Goal: Task Accomplishment & Management: Complete application form

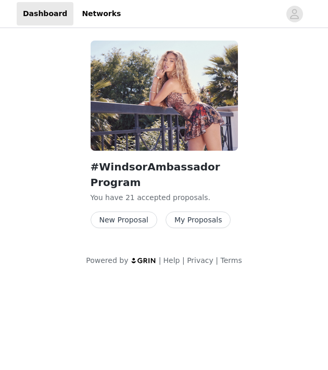
click at [190, 220] on button "My Proposals" at bounding box center [198, 220] width 66 height 17
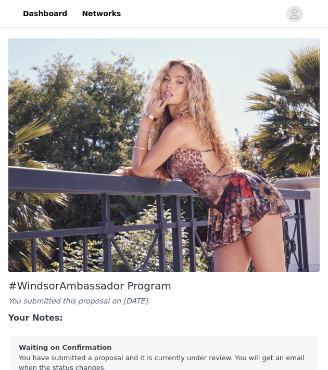
click at [60, 276] on div "#WindsorAmbassador Program You submitted this proposal on [DATE]. Your Notes:" at bounding box center [163, 302] width 319 height 53
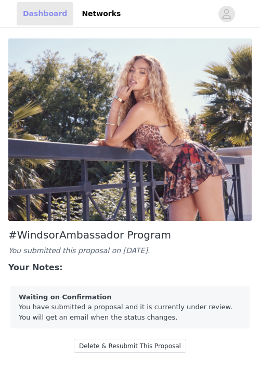
click at [40, 9] on link "Dashboard" at bounding box center [45, 13] width 57 height 23
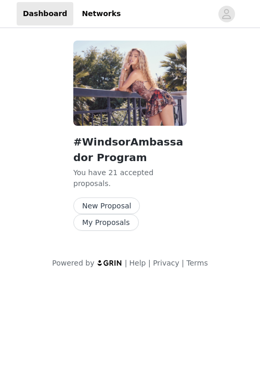
click at [106, 198] on button "New Proposal" at bounding box center [106, 206] width 67 height 17
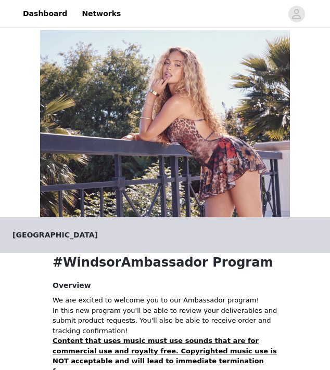
scroll to position [210, 0]
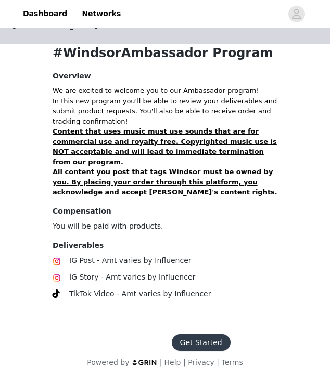
click at [186, 335] on button "Get Started" at bounding box center [201, 343] width 59 height 17
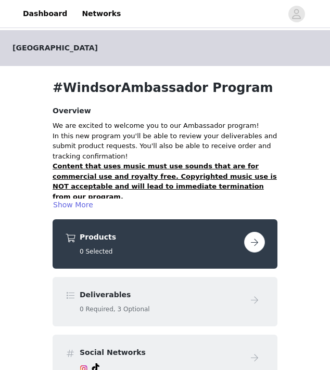
click at [252, 241] on button "button" at bounding box center [254, 242] width 21 height 21
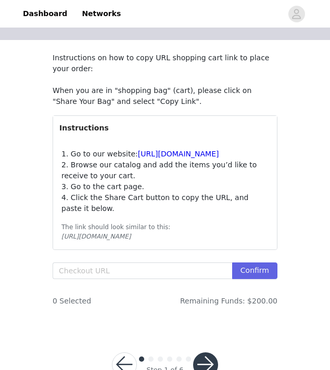
scroll to position [121, 0]
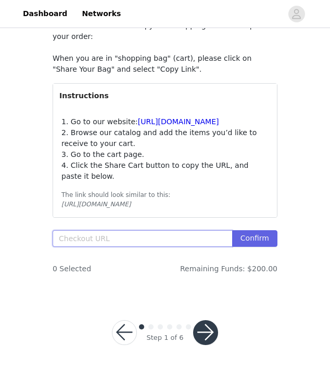
click at [128, 243] on input "text" at bounding box center [142, 238] width 179 height 17
paste input "[URL][DOMAIN_NAME]"
type input "[URL][DOMAIN_NAME]"
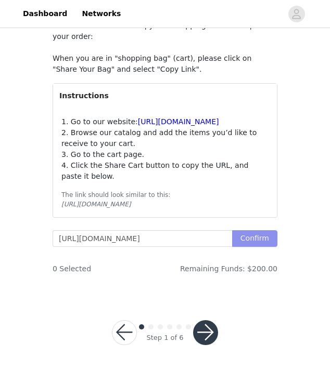
click at [250, 240] on button "Confirm" at bounding box center [254, 238] width 45 height 17
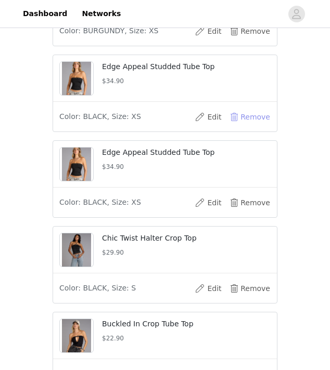
scroll to position [0, 0]
click at [236, 125] on button "Remove" at bounding box center [250, 117] width 42 height 17
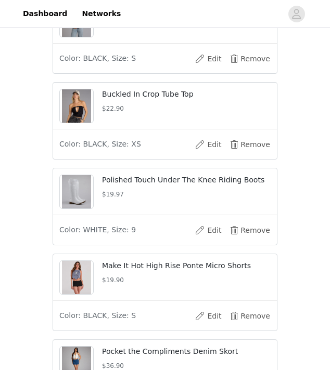
scroll to position [1124, 0]
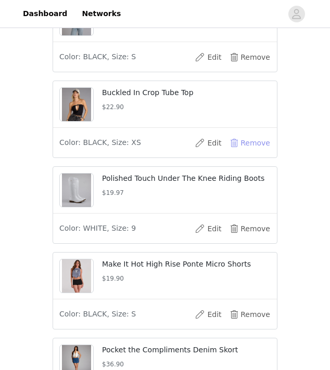
click at [237, 151] on button "Remove" at bounding box center [250, 143] width 42 height 17
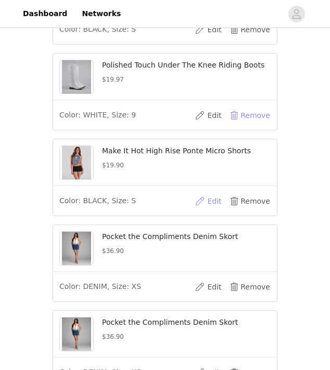
scroll to position [1153, 0]
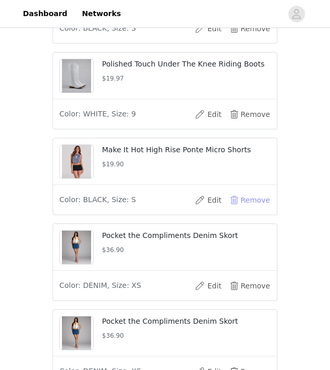
click at [235, 209] on button "Remove" at bounding box center [250, 200] width 42 height 17
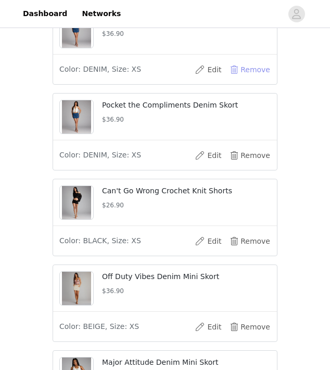
scroll to position [1286, 0]
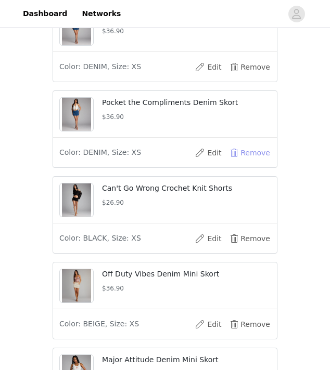
click at [238, 161] on button "Remove" at bounding box center [250, 153] width 42 height 17
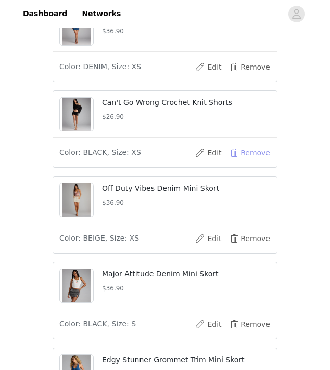
click at [235, 161] on button "Remove" at bounding box center [250, 153] width 42 height 17
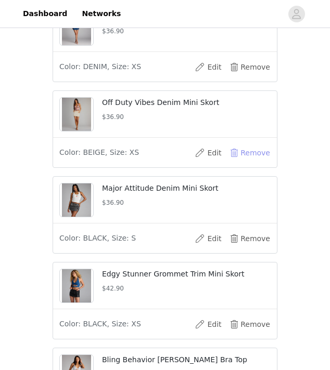
click at [235, 161] on button "Remove" at bounding box center [250, 153] width 42 height 17
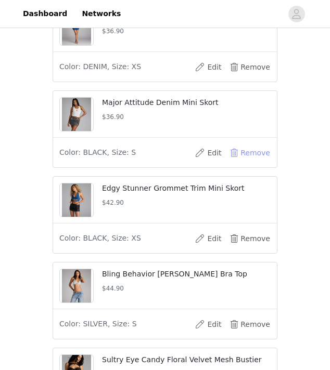
click at [235, 161] on button "Remove" at bounding box center [250, 153] width 42 height 17
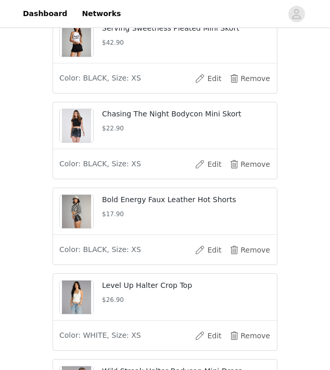
scroll to position [416, 0]
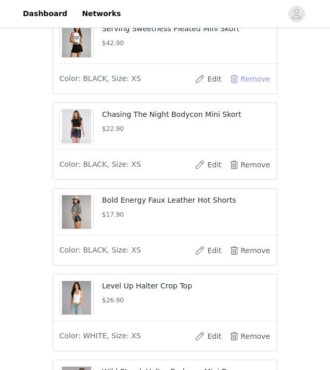
click at [246, 87] on button "Remove" at bounding box center [250, 79] width 42 height 17
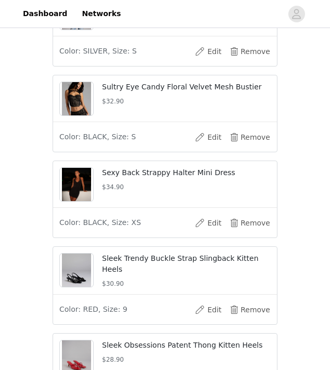
scroll to position [1413, 0]
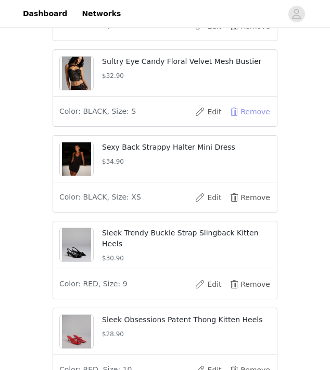
click at [241, 120] on button "Remove" at bounding box center [250, 112] width 42 height 17
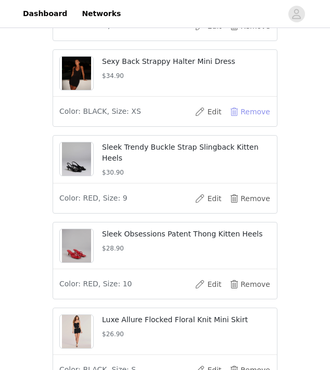
click at [241, 120] on button "Remove" at bounding box center [250, 112] width 42 height 17
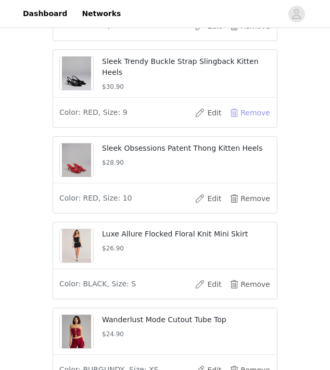
click at [241, 121] on button "Remove" at bounding box center [250, 113] width 42 height 17
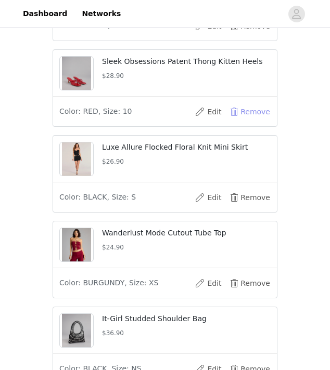
click at [241, 120] on button "Remove" at bounding box center [250, 112] width 42 height 17
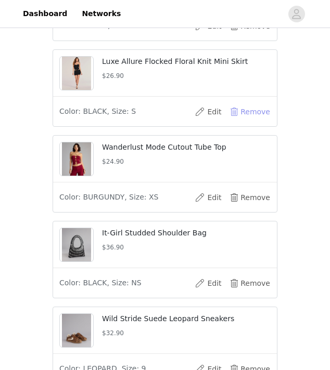
click at [241, 120] on button "Remove" at bounding box center [250, 112] width 42 height 17
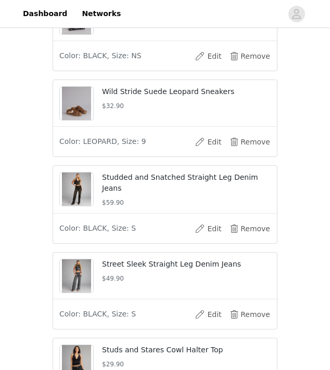
scroll to position [1561, 0]
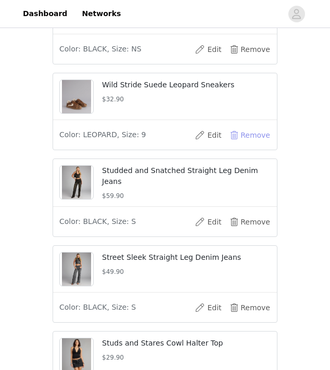
click at [236, 144] on button "Remove" at bounding box center [250, 135] width 42 height 17
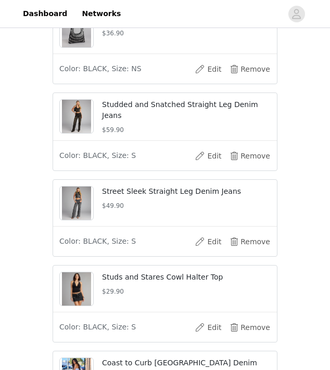
scroll to position [1534, 0]
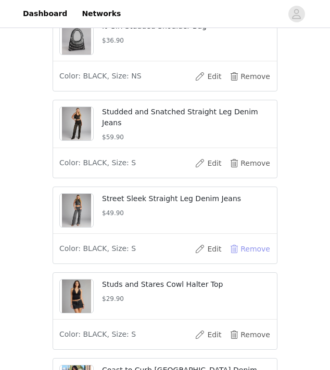
click at [241, 258] on button "Remove" at bounding box center [250, 249] width 42 height 17
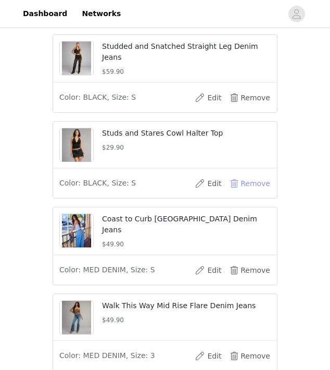
scroll to position [1602, 0]
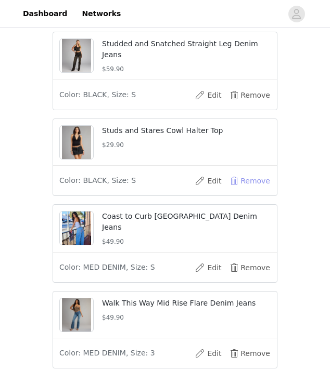
click at [240, 189] on button "Remove" at bounding box center [250, 181] width 42 height 17
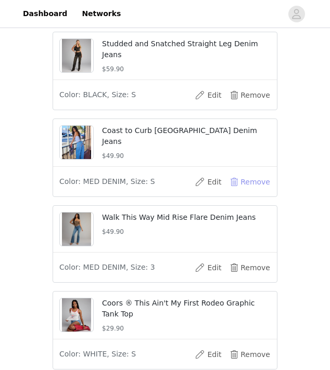
click at [240, 190] on button "Remove" at bounding box center [250, 182] width 42 height 17
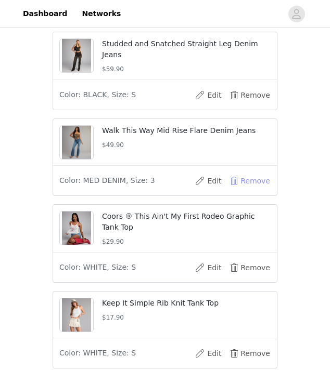
click at [240, 189] on button "Remove" at bounding box center [250, 181] width 42 height 17
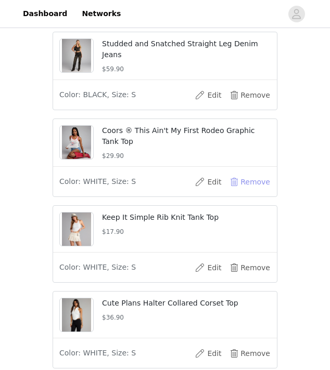
click at [240, 190] on button "Remove" at bounding box center [250, 182] width 42 height 17
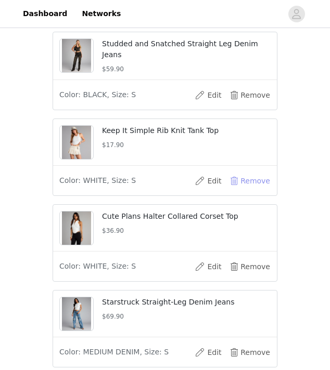
click at [240, 189] on button "Remove" at bounding box center [250, 181] width 42 height 17
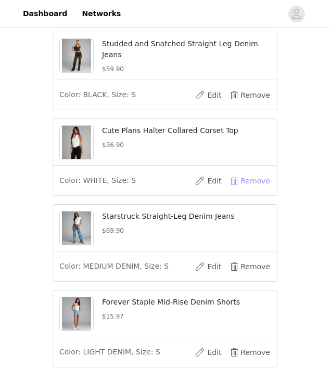
click at [240, 189] on button "Remove" at bounding box center [250, 181] width 42 height 17
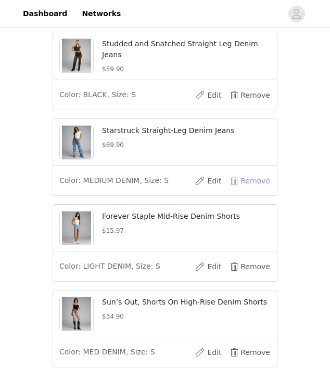
click at [240, 189] on button "Remove" at bounding box center [250, 181] width 42 height 17
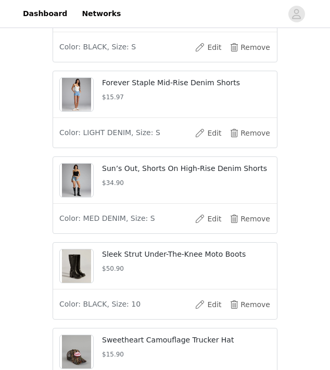
scroll to position [1652, 0]
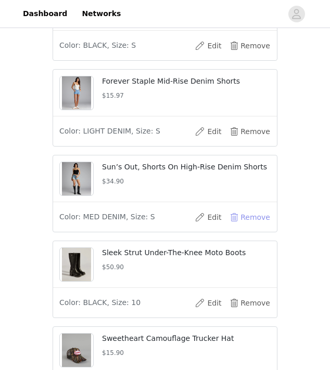
click at [234, 226] on button "Remove" at bounding box center [250, 217] width 42 height 17
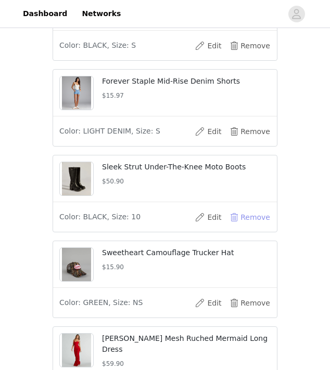
click at [234, 226] on button "Remove" at bounding box center [250, 217] width 42 height 17
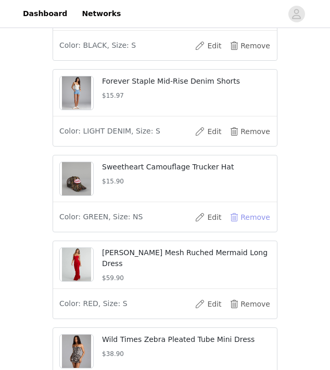
click at [234, 226] on button "Remove" at bounding box center [250, 217] width 42 height 17
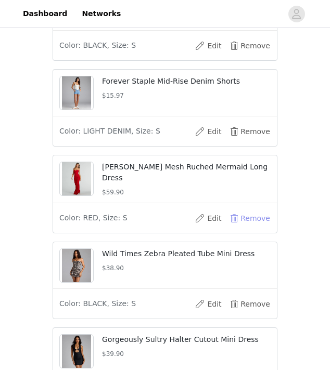
click at [234, 227] on button "Remove" at bounding box center [250, 218] width 42 height 17
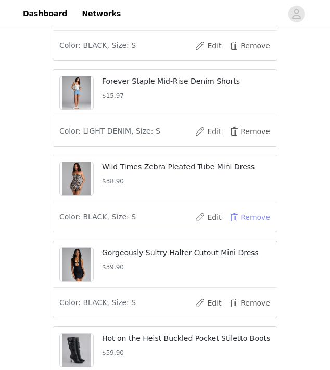
click at [234, 226] on button "Remove" at bounding box center [250, 217] width 42 height 17
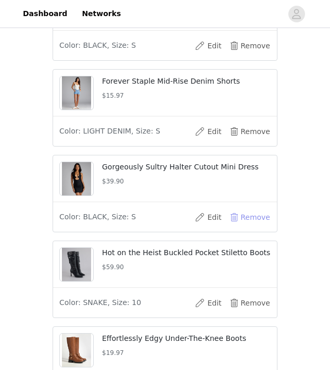
click at [234, 226] on button "Remove" at bounding box center [250, 217] width 42 height 17
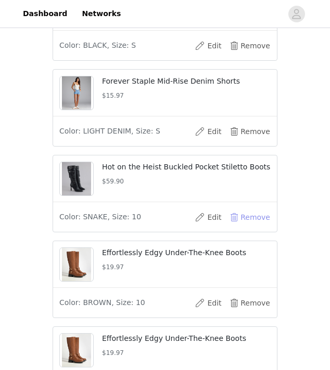
click at [234, 226] on button "Remove" at bounding box center [250, 217] width 42 height 17
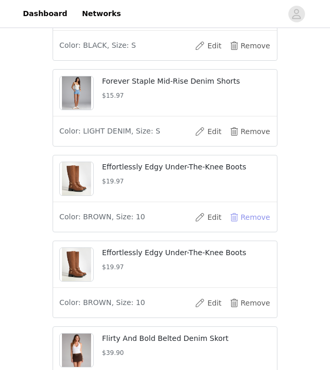
click at [234, 226] on button "Remove" at bounding box center [250, 217] width 42 height 17
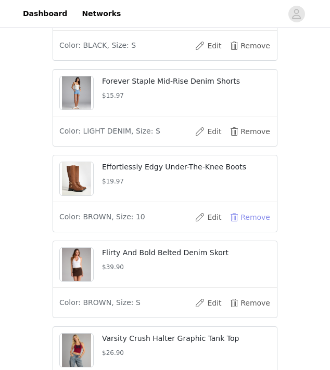
click at [234, 226] on button "Remove" at bounding box center [250, 217] width 42 height 17
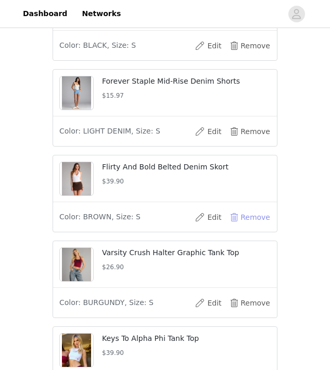
click at [234, 226] on button "Remove" at bounding box center [250, 217] width 42 height 17
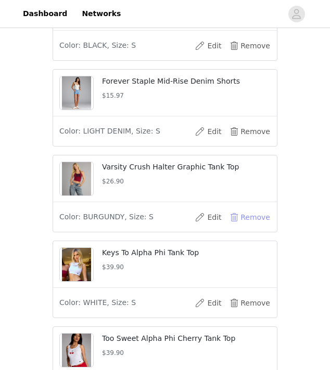
click at [234, 226] on button "Remove" at bounding box center [250, 217] width 42 height 17
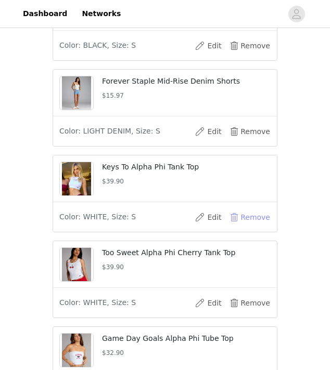
click at [234, 226] on button "Remove" at bounding box center [250, 217] width 42 height 17
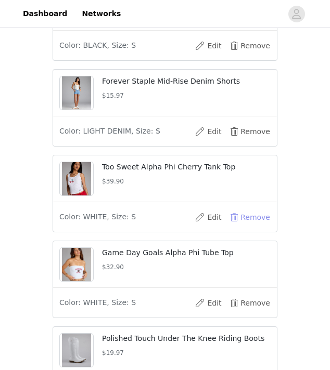
click at [234, 226] on button "Remove" at bounding box center [250, 217] width 42 height 17
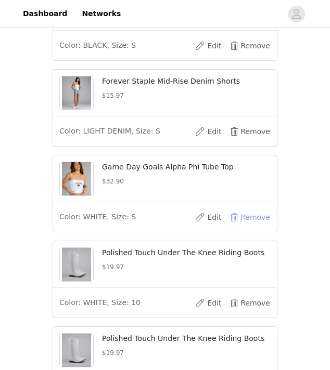
click at [234, 226] on button "Remove" at bounding box center [250, 217] width 42 height 17
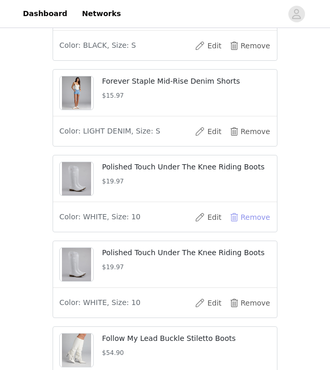
click at [234, 226] on button "Remove" at bounding box center [250, 217] width 42 height 17
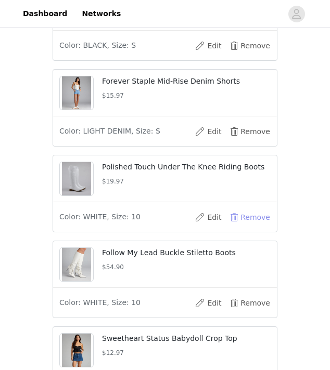
click at [234, 226] on button "Remove" at bounding box center [250, 217] width 42 height 17
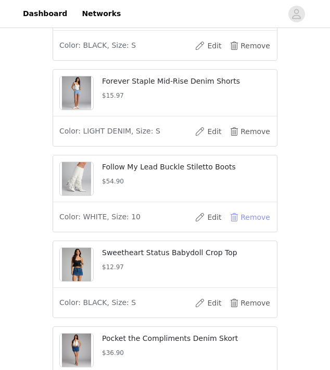
click at [234, 226] on button "Remove" at bounding box center [250, 217] width 42 height 17
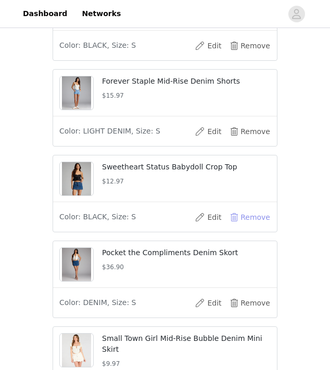
click at [234, 226] on button "Remove" at bounding box center [250, 217] width 42 height 17
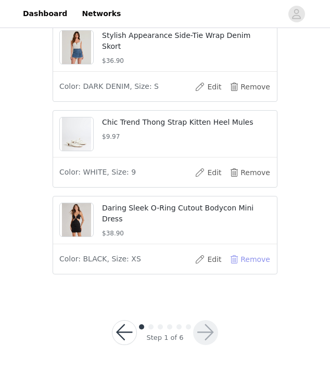
click at [234, 261] on button "Remove" at bounding box center [250, 259] width 42 height 17
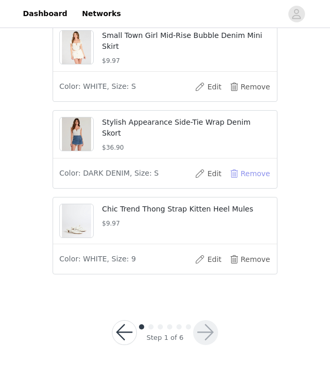
click at [233, 174] on button "Remove" at bounding box center [250, 173] width 42 height 17
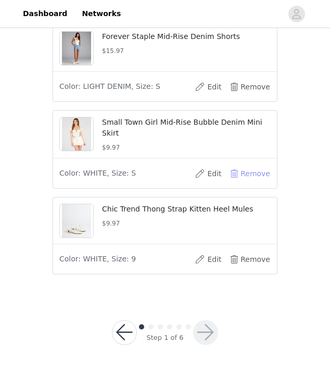
click at [233, 174] on button "Remove" at bounding box center [250, 173] width 42 height 17
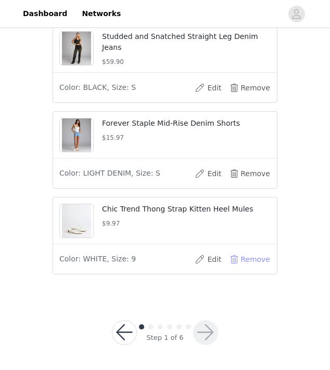
scroll to position [1628, 0]
click at [235, 258] on button "Remove" at bounding box center [250, 259] width 42 height 17
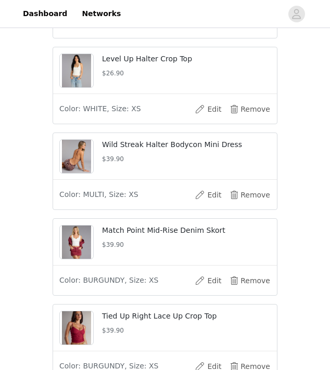
scroll to position [517, 0]
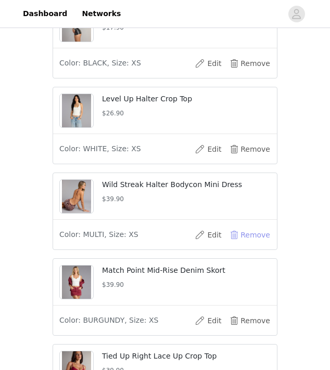
click at [234, 243] on button "Remove" at bounding box center [250, 235] width 42 height 17
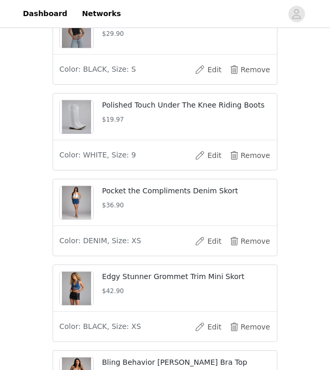
scroll to position [942, 0]
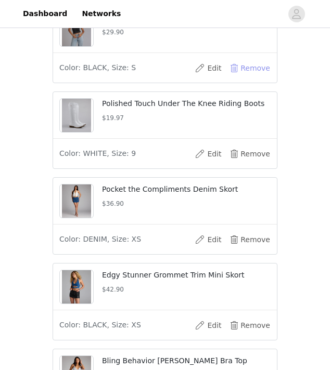
click at [239, 76] on button "Remove" at bounding box center [250, 68] width 42 height 17
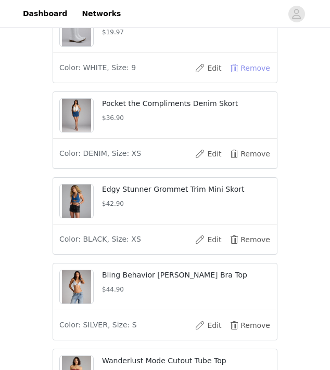
click at [235, 76] on button "Remove" at bounding box center [250, 68] width 42 height 17
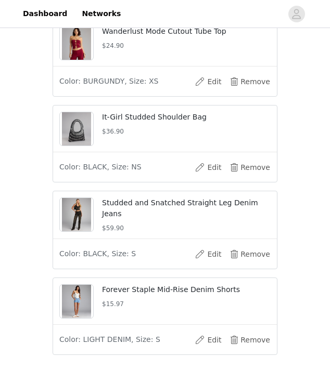
scroll to position [1188, 0]
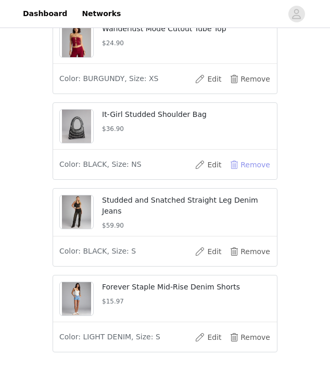
click at [238, 173] on button "Remove" at bounding box center [250, 165] width 42 height 17
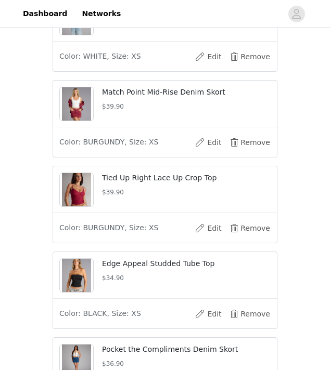
scroll to position [610, 0]
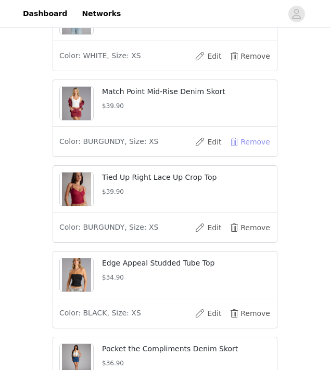
click at [238, 150] on button "Remove" at bounding box center [250, 142] width 42 height 17
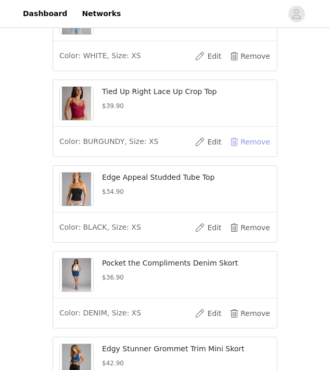
click at [238, 150] on button "Remove" at bounding box center [250, 142] width 42 height 17
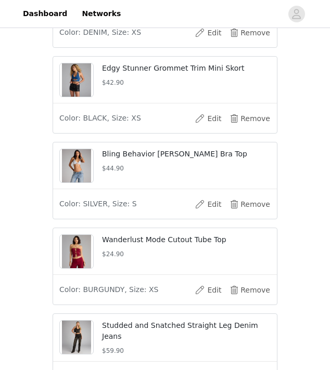
scroll to position [830, 0]
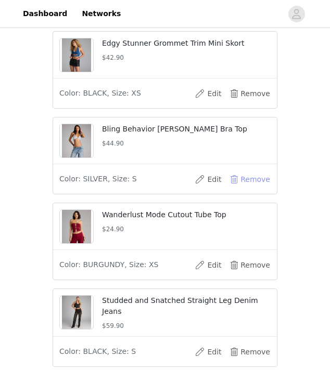
click at [234, 188] on button "Remove" at bounding box center [250, 179] width 42 height 17
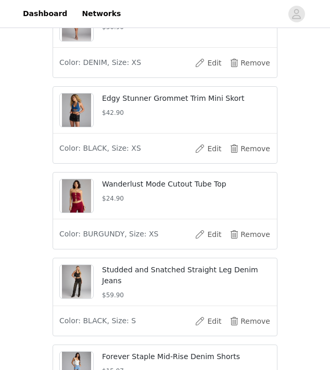
scroll to position [751, 0]
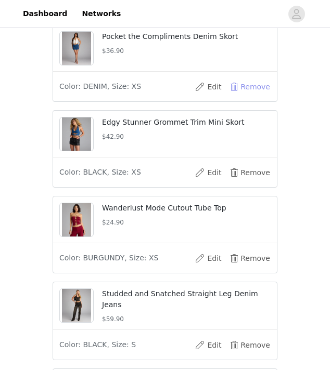
click at [236, 95] on button "Remove" at bounding box center [250, 87] width 42 height 17
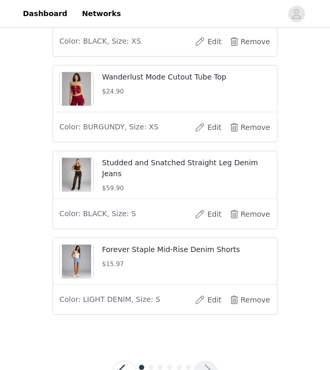
scroll to position [798, 0]
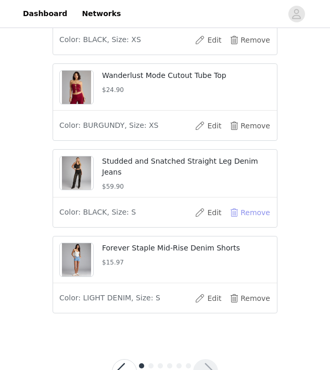
click at [240, 221] on button "Remove" at bounding box center [250, 212] width 42 height 17
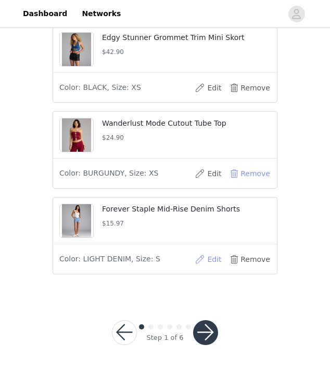
scroll to position [722, 0]
click at [206, 332] on button "button" at bounding box center [205, 332] width 25 height 25
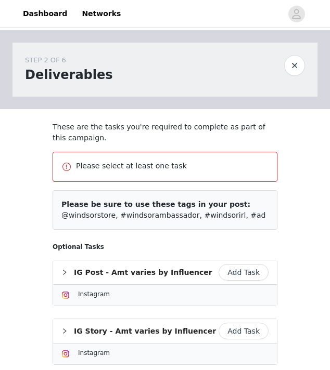
scroll to position [153, 0]
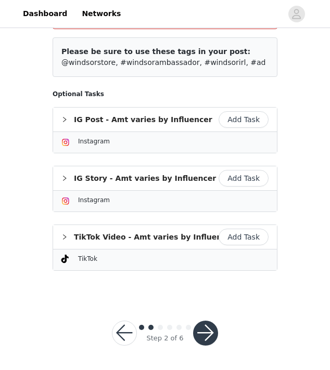
click at [246, 239] on button "Add Task" at bounding box center [244, 237] width 50 height 17
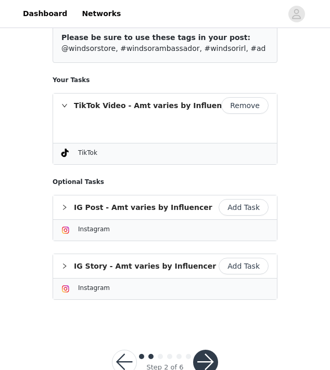
scroll to position [158, 0]
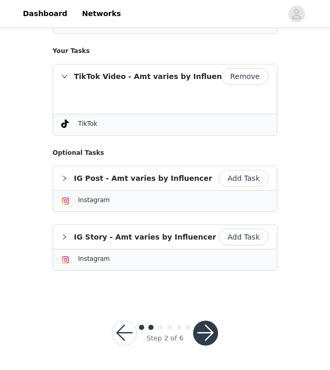
click at [203, 330] on button "button" at bounding box center [205, 333] width 25 height 25
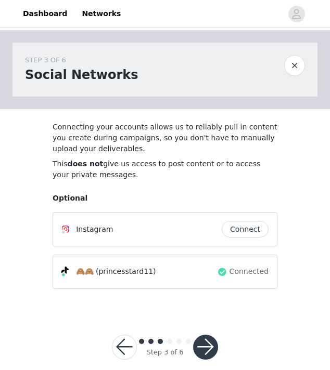
scroll to position [14, 0]
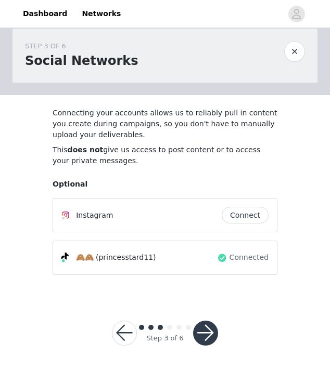
click at [211, 332] on button "button" at bounding box center [205, 333] width 25 height 25
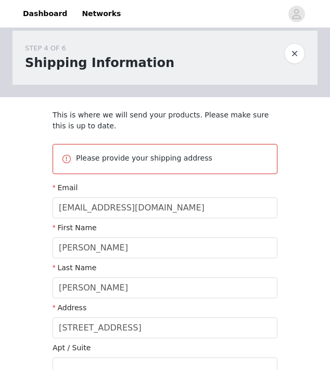
scroll to position [272, 0]
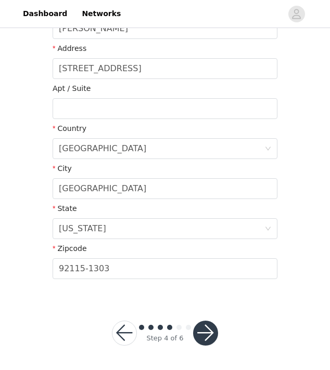
click at [208, 329] on button "button" at bounding box center [205, 333] width 25 height 25
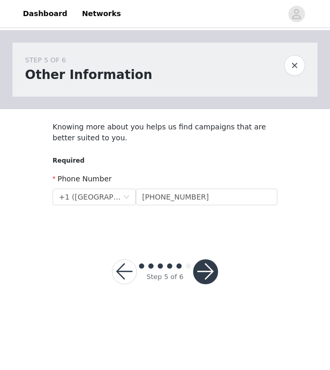
click at [203, 277] on button "button" at bounding box center [205, 272] width 25 height 25
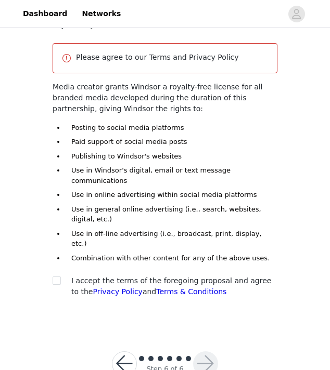
scroll to position [146, 0]
click at [56, 277] on input "checkbox" at bounding box center [56, 280] width 7 height 7
checkbox input "true"
click at [213, 352] on button "button" at bounding box center [205, 364] width 25 height 25
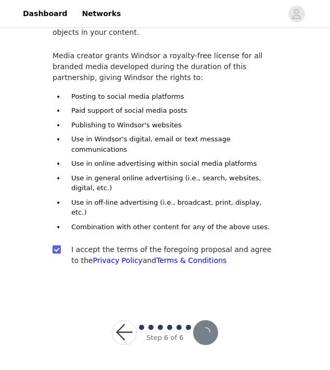
scroll to position [107, 0]
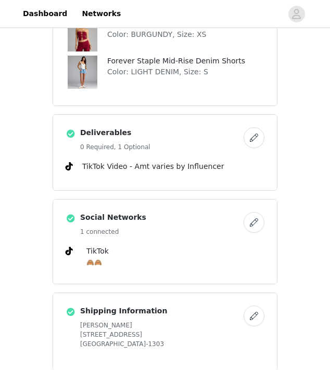
scroll to position [645, 0]
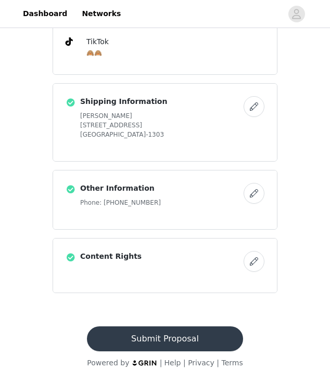
click at [168, 341] on button "Submit Proposal" at bounding box center [165, 339] width 156 height 25
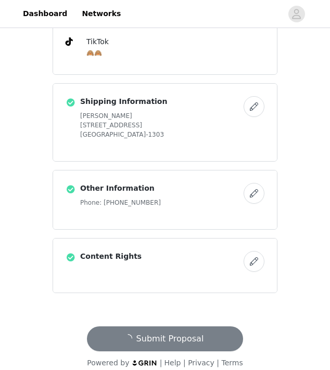
scroll to position [0, 0]
